Goal: Navigation & Orientation: Find specific page/section

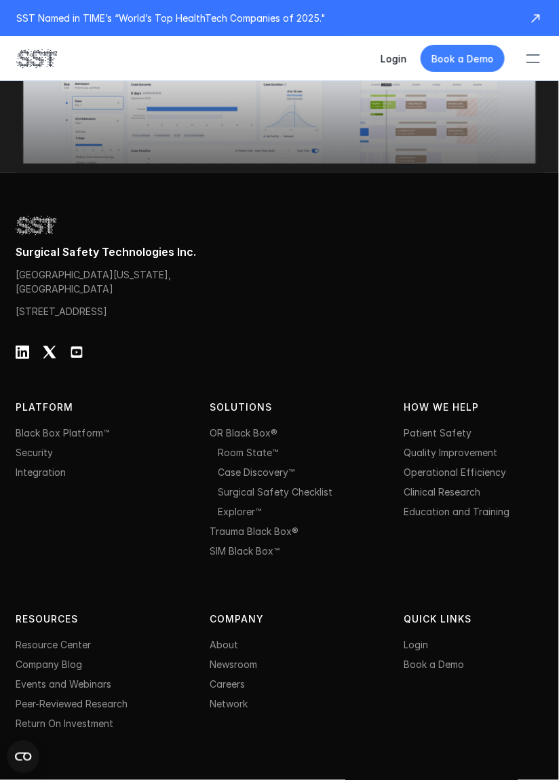
scroll to position [4870, 0]
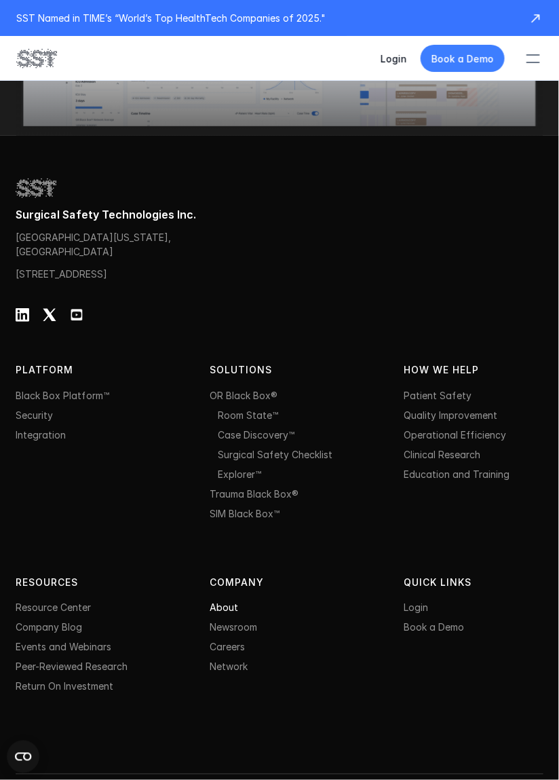
click at [224, 614] on link "About" at bounding box center [224, 608] width 29 height 12
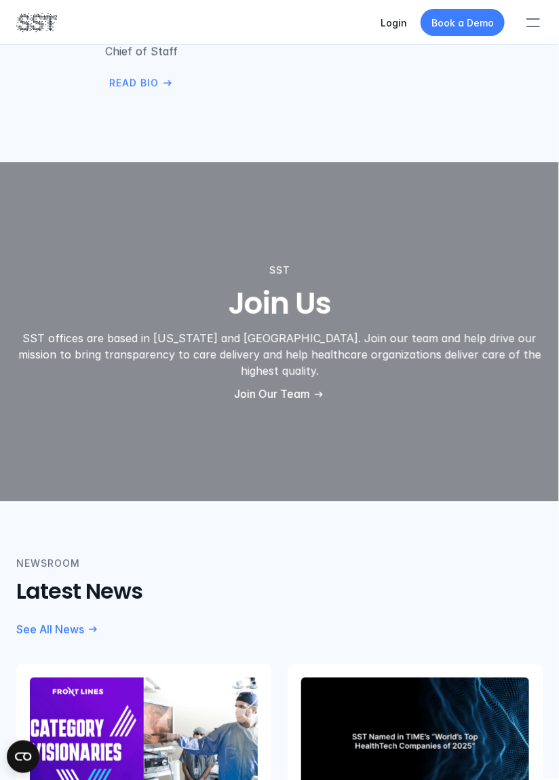
scroll to position [3113, 0]
click at [252, 386] on p "Join Our Team" at bounding box center [272, 393] width 76 height 14
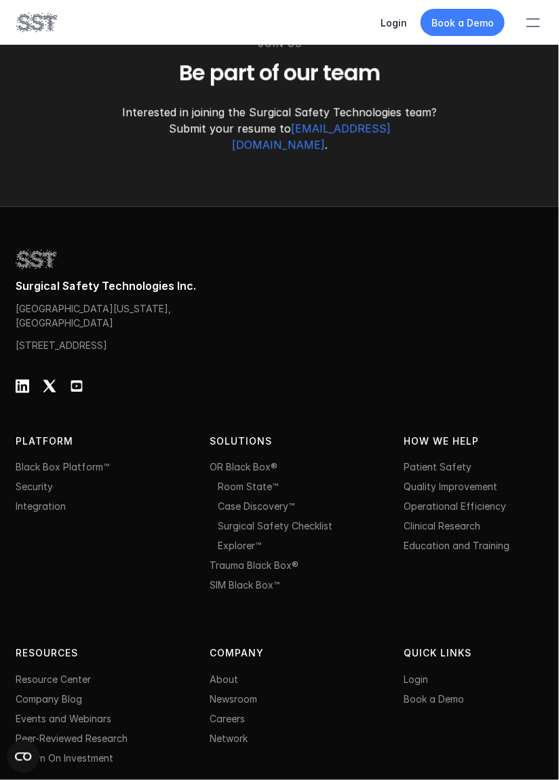
scroll to position [2022, 0]
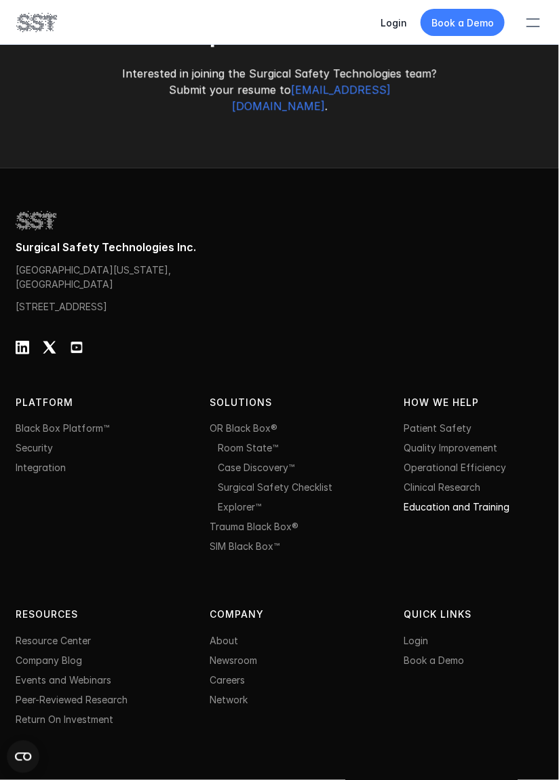
click at [454, 501] on link "Education and Training" at bounding box center [457, 507] width 106 height 12
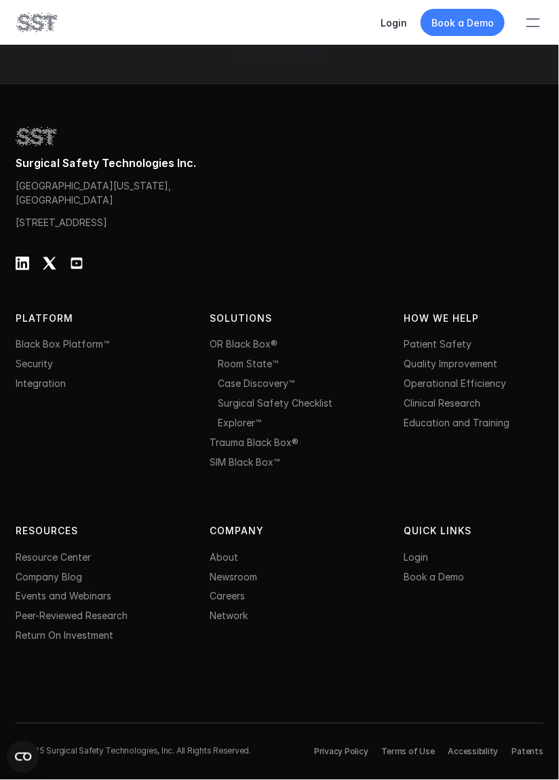
scroll to position [2022, 0]
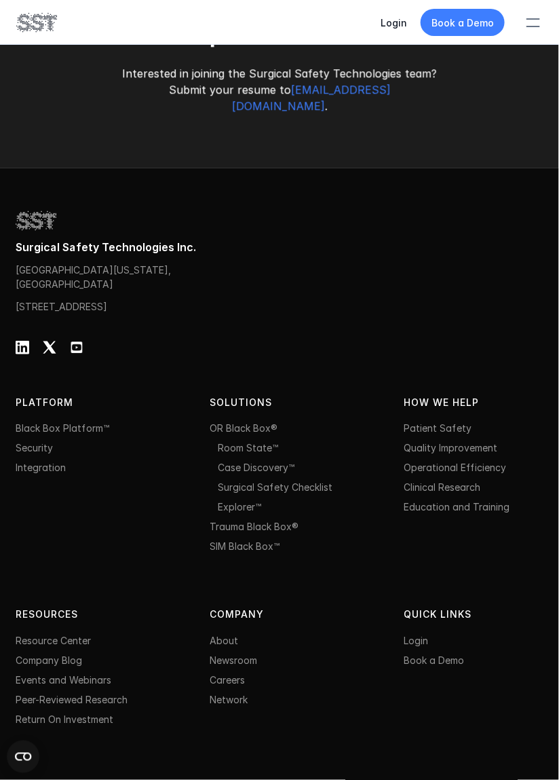
click at [26, 341] on div at bounding box center [23, 348] width 14 height 14
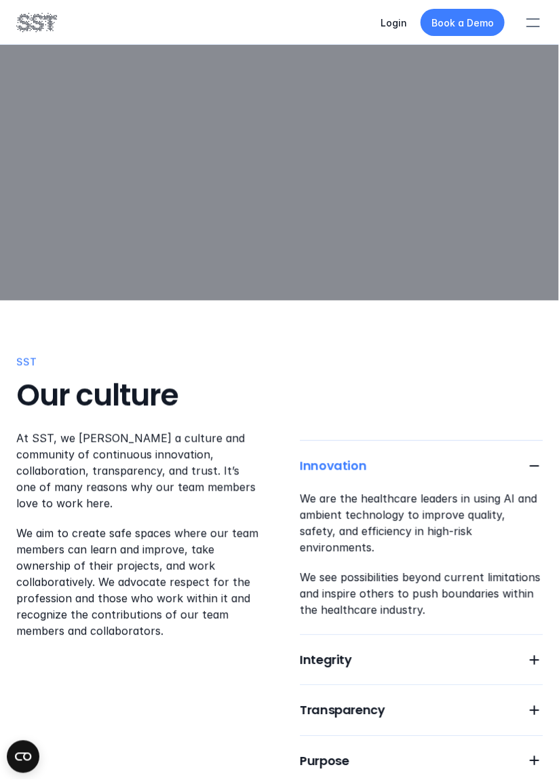
scroll to position [0, 0]
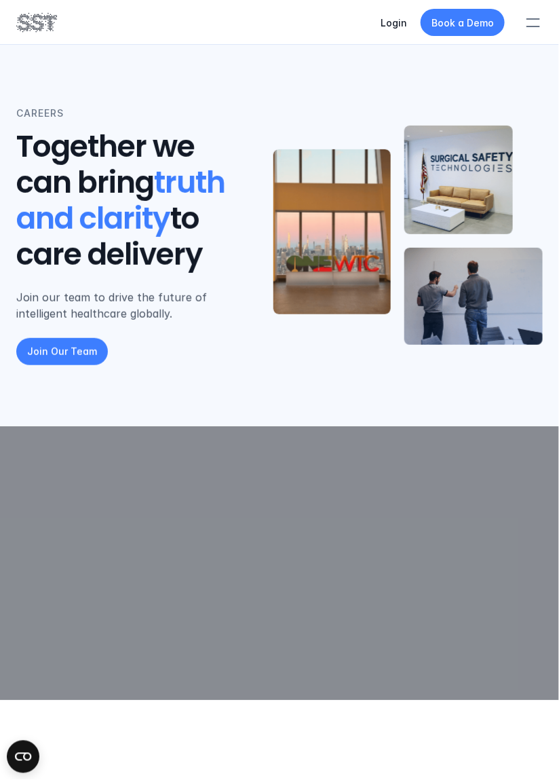
click at [533, 32] on div at bounding box center [534, 22] width 30 height 30
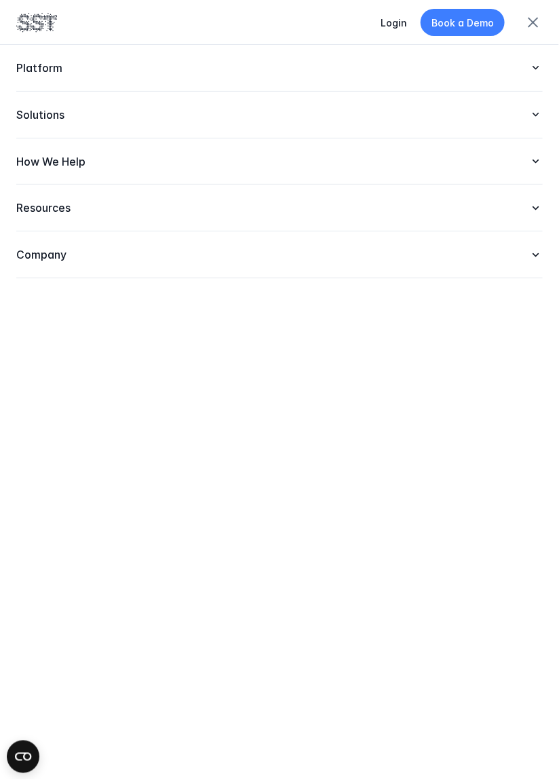
click at [526, 251] on div "Company" at bounding box center [279, 254] width 527 height 47
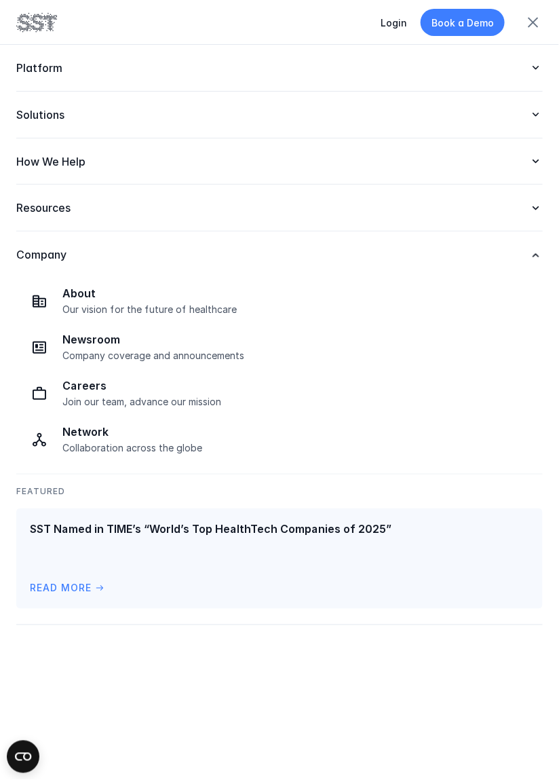
click at [527, 211] on div "Resources" at bounding box center [279, 208] width 527 height 47
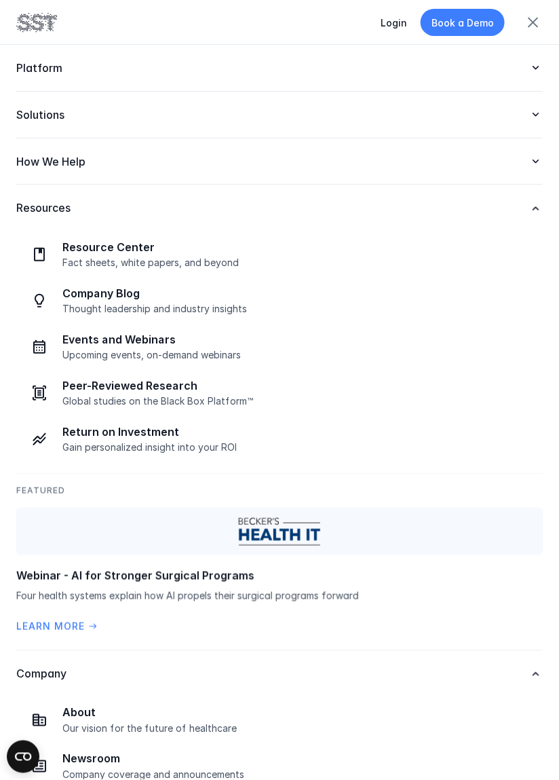
click at [532, 165] on icon at bounding box center [536, 162] width 14 height 14
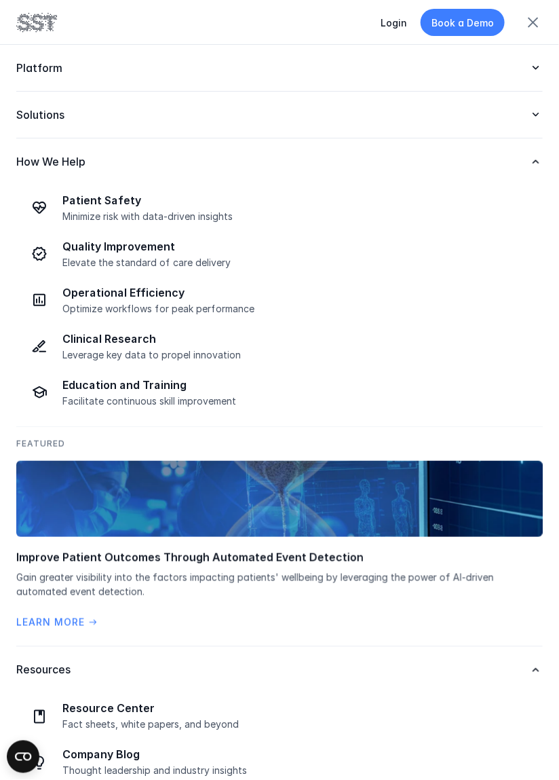
click at [532, 117] on icon at bounding box center [536, 115] width 14 height 14
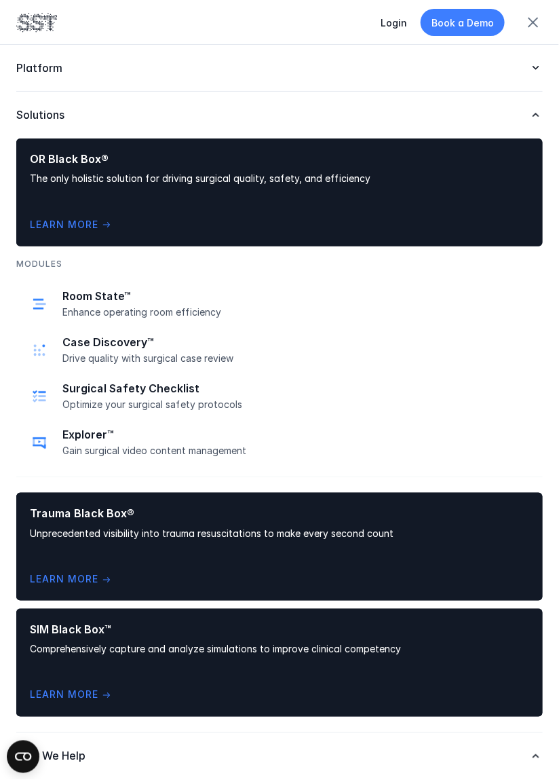
click at [532, 68] on icon at bounding box center [536, 68] width 14 height 14
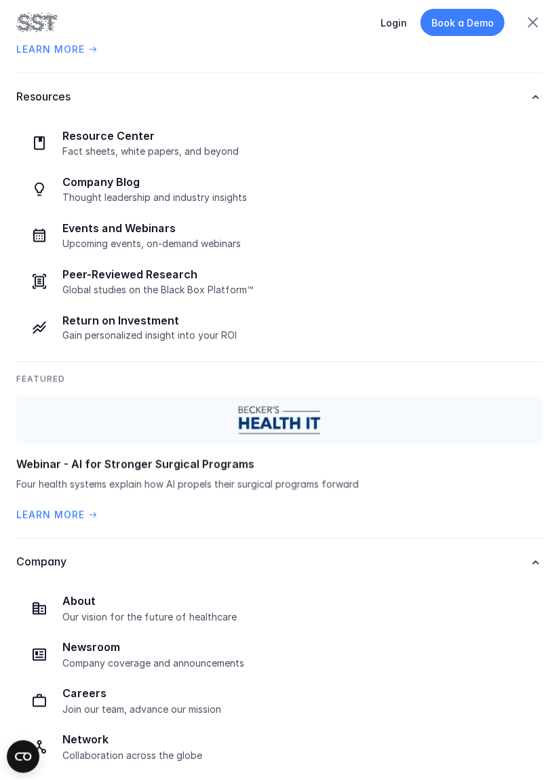
scroll to position [1599, 0]
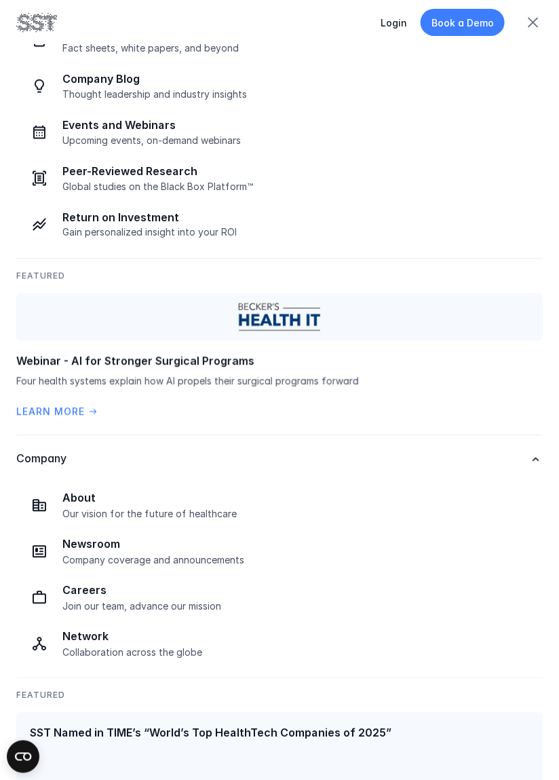
click at [71, 513] on p "Our vision for the future of healthcare" at bounding box center [298, 514] width 472 height 12
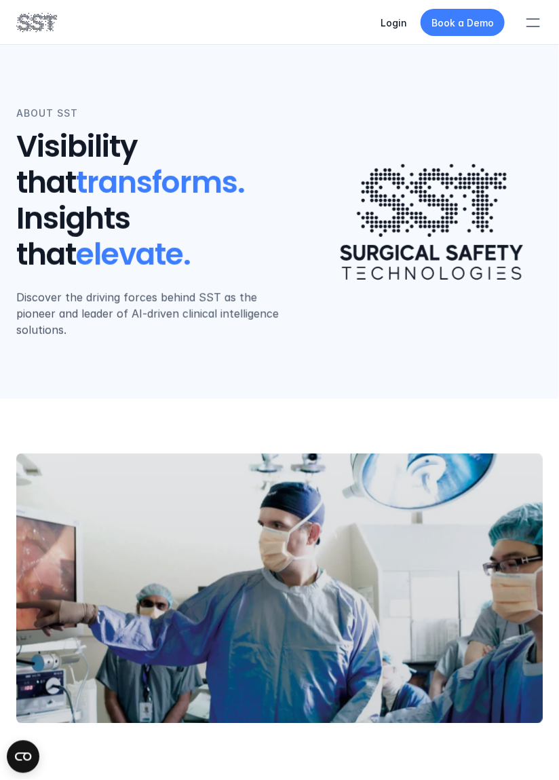
click at [529, 27] on div at bounding box center [534, 22] width 30 height 30
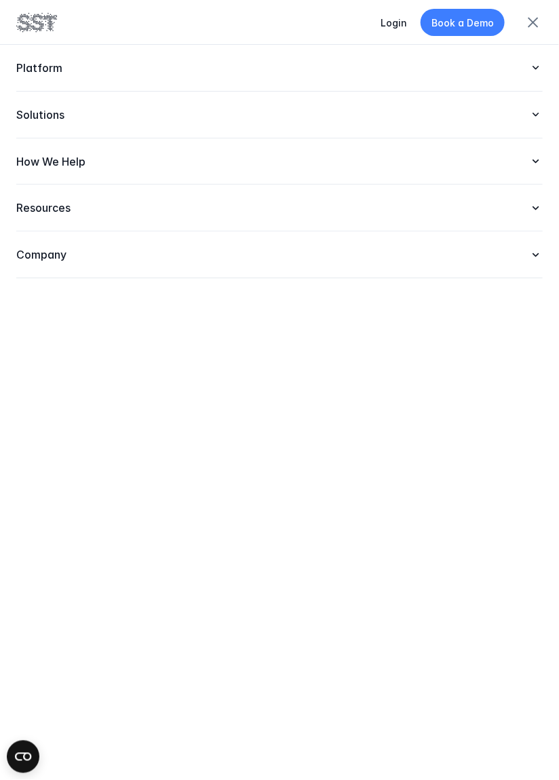
click at [532, 166] on icon at bounding box center [536, 162] width 14 height 14
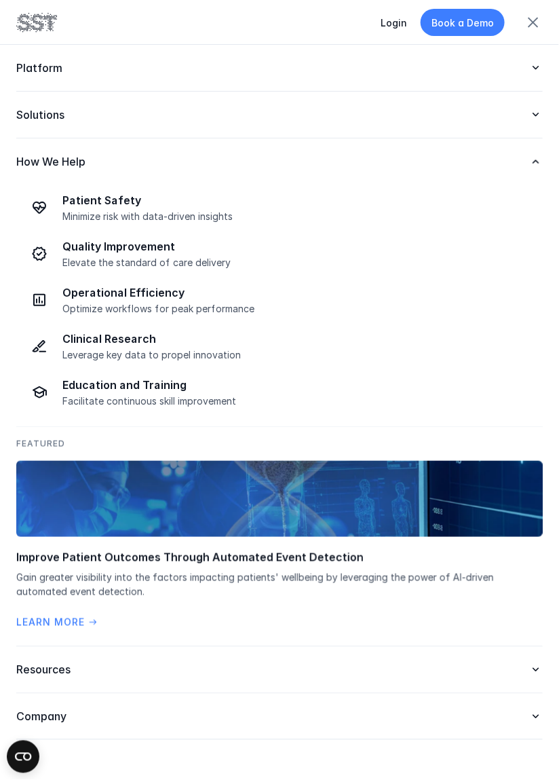
click at [529, 156] on div "How We Help" at bounding box center [279, 161] width 527 height 47
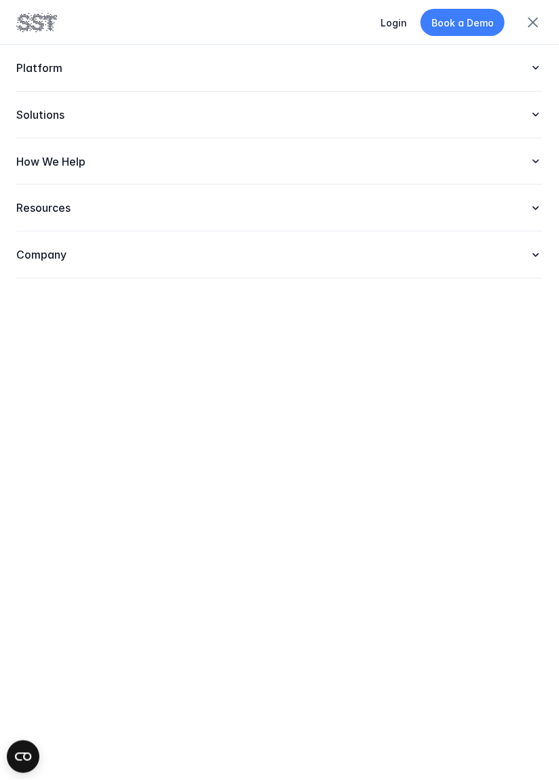
click at [512, 259] on p "Company" at bounding box center [266, 255] width 500 height 14
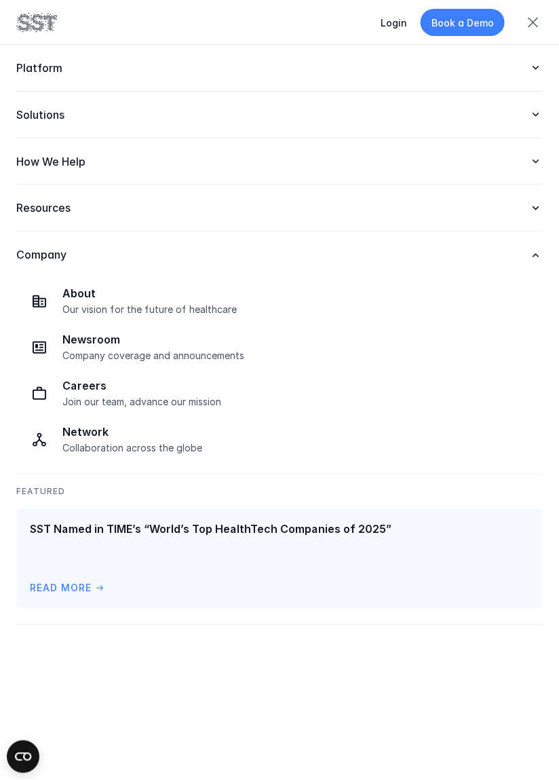
click at [83, 306] on p "Our vision for the future of healthcare" at bounding box center [298, 309] width 472 height 12
